Goal: Task Accomplishment & Management: Use online tool/utility

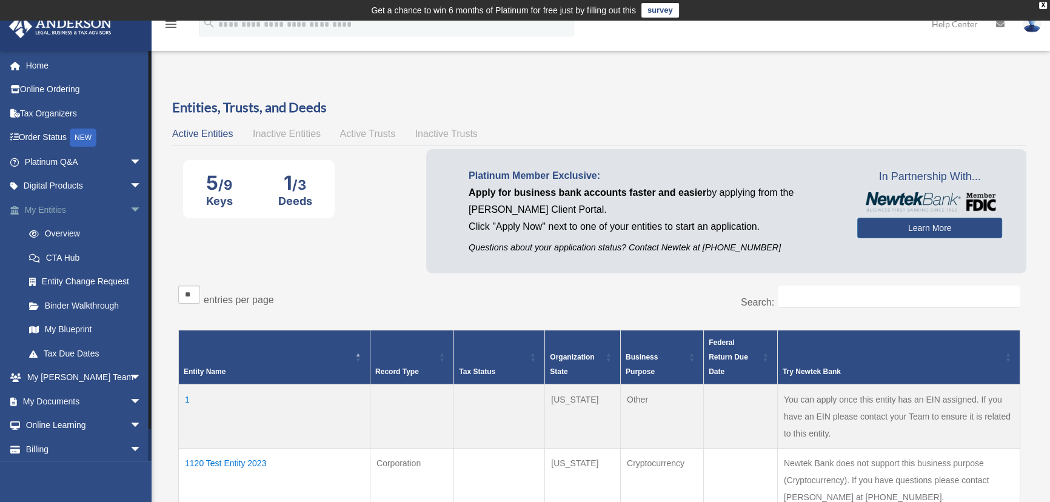
click at [130, 206] on span "arrow_drop_down" at bounding box center [142, 210] width 24 height 25
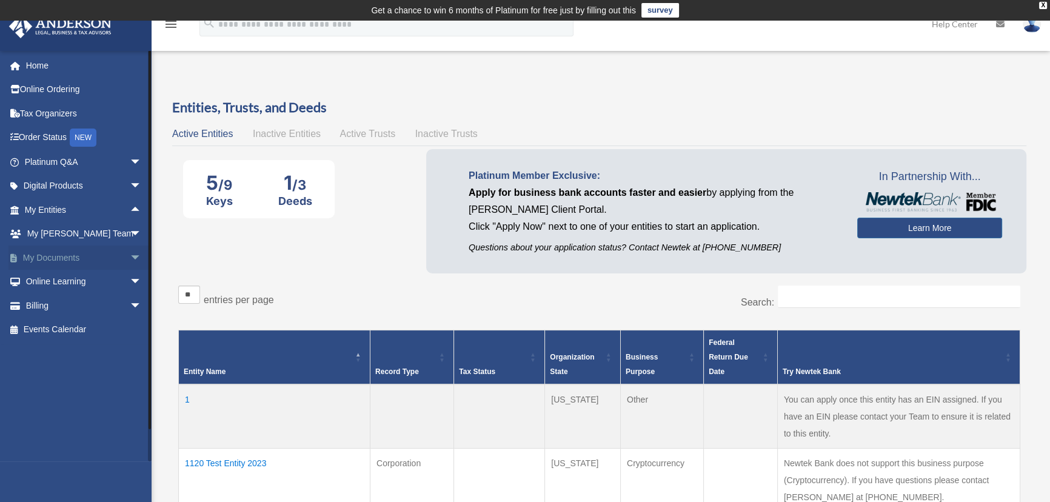
click at [130, 262] on span "arrow_drop_down" at bounding box center [142, 257] width 24 height 25
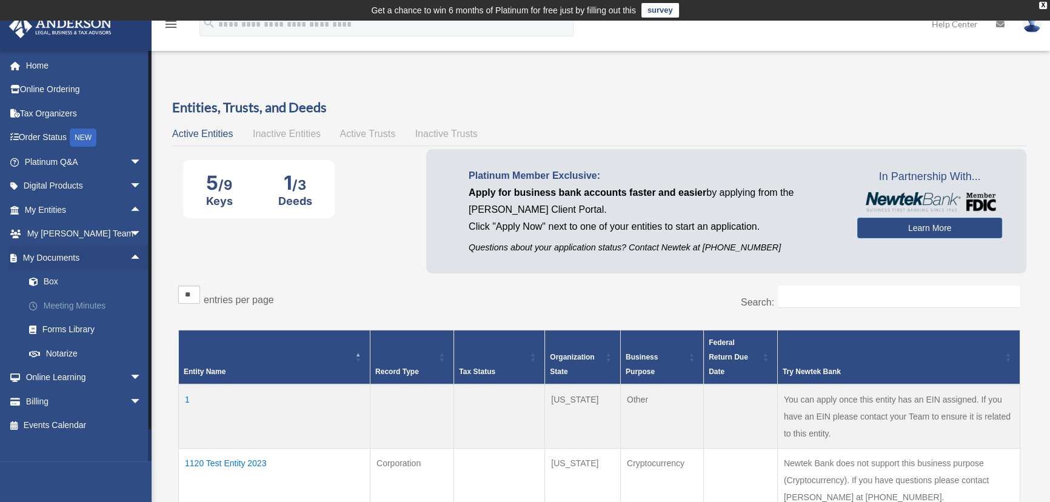
click at [76, 298] on link "Meeting Minutes" at bounding box center [88, 305] width 143 height 24
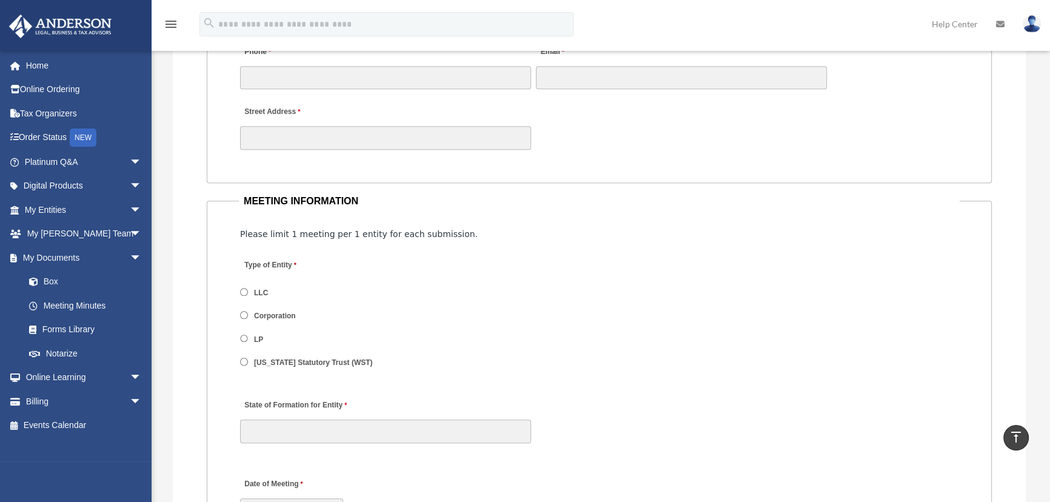
scroll to position [1377, 0]
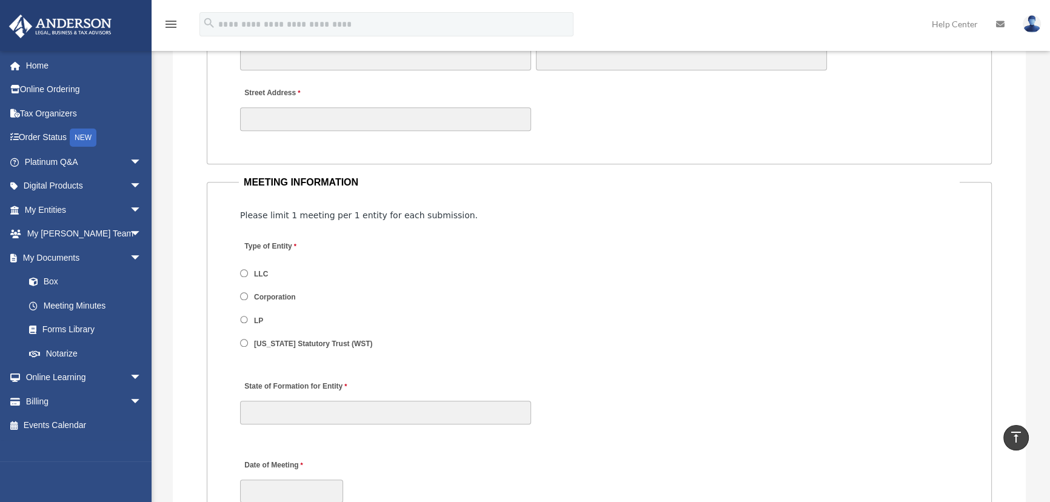
click at [248, 273] on span "LLC" at bounding box center [312, 273] width 144 height 21
click at [248, 271] on span "LLC" at bounding box center [312, 273] width 144 height 21
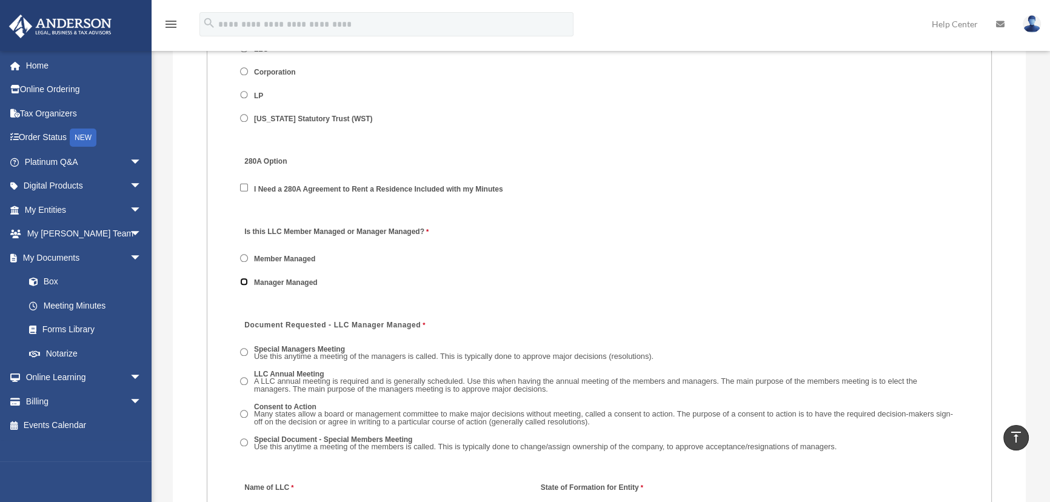
scroll to position [1708, 0]
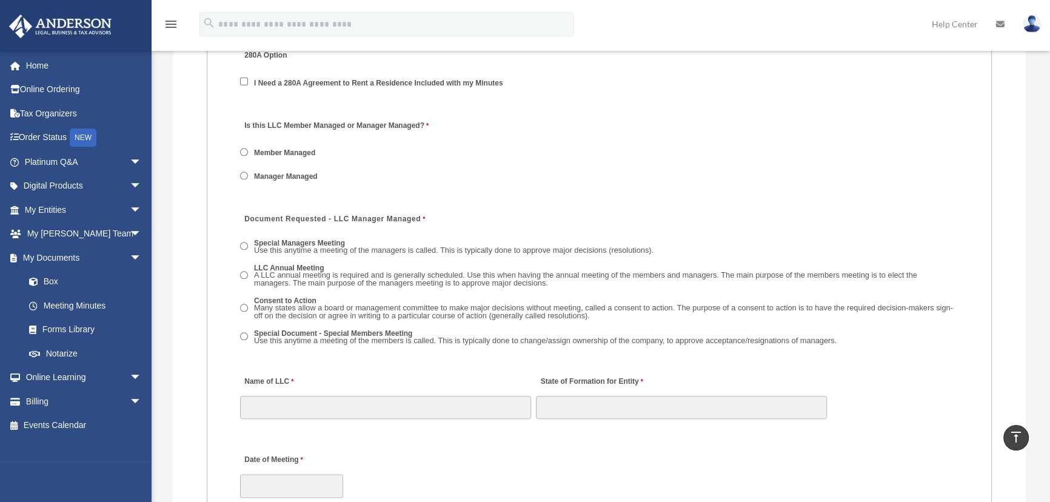
click at [248, 332] on span "Special Document - Special Members Meeting Use this anytime a meeting of the me…" at bounding box center [599, 337] width 718 height 22
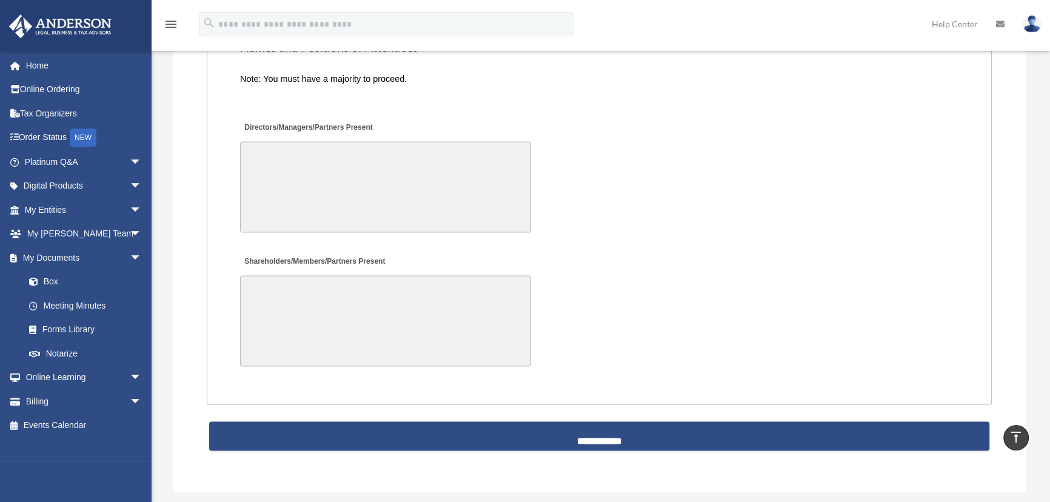
scroll to position [2809, 0]
